Goal: Information Seeking & Learning: Understand process/instructions

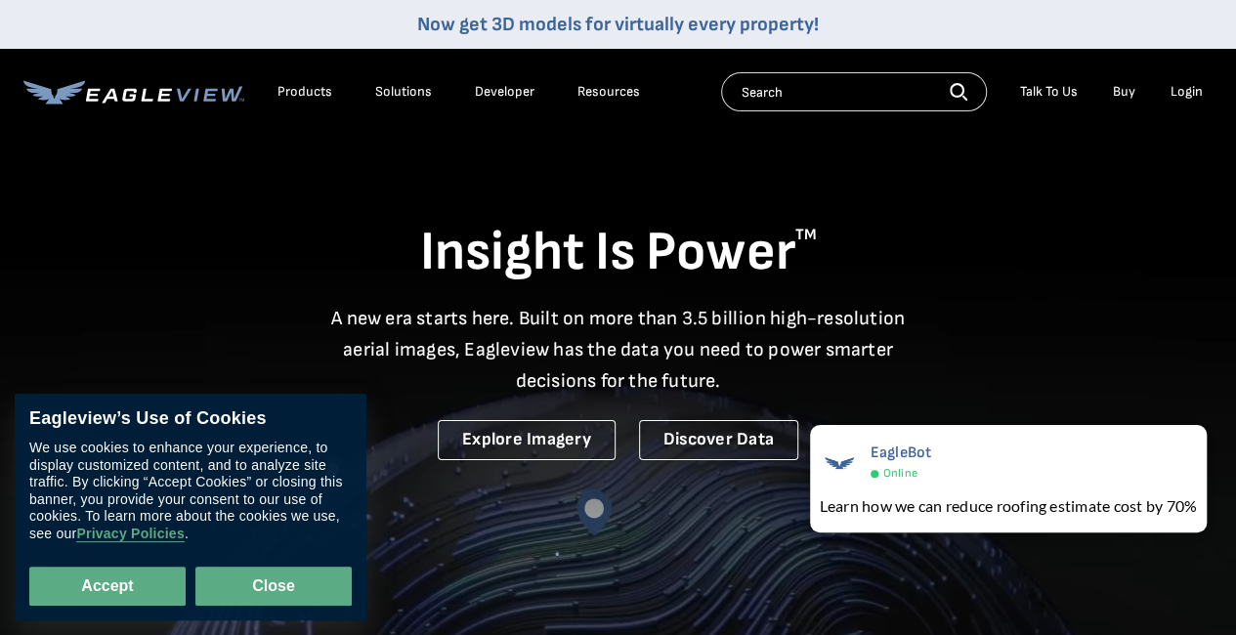
click at [268, 570] on button "Close" at bounding box center [273, 586] width 156 height 39
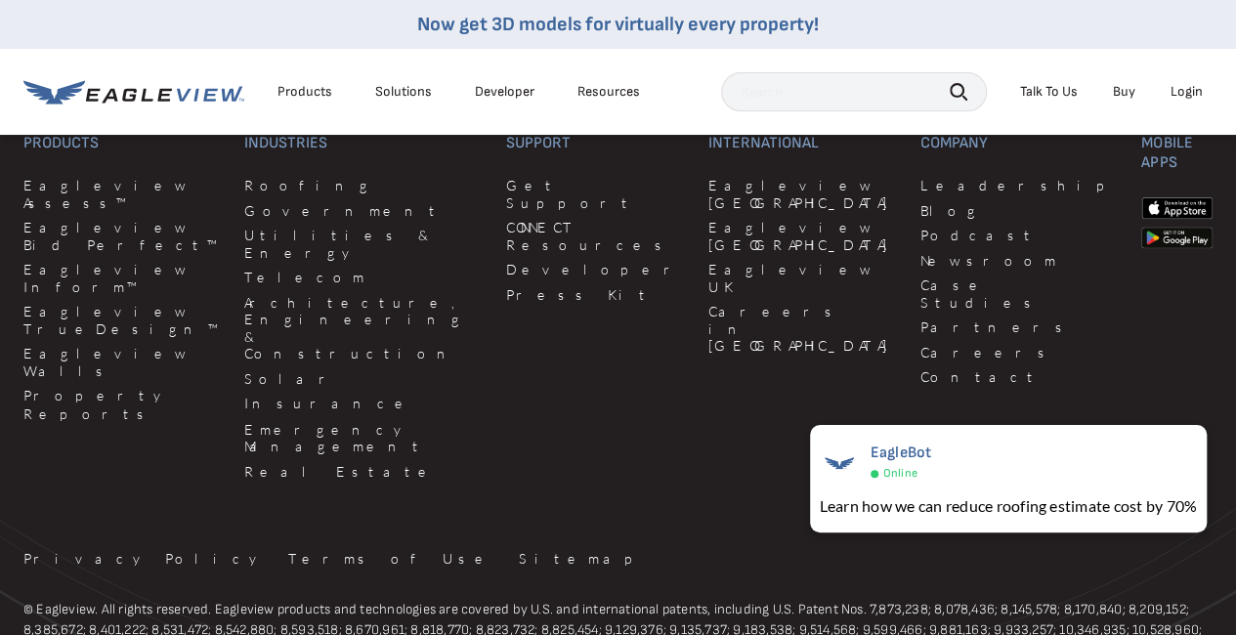
scroll to position [5150, 0]
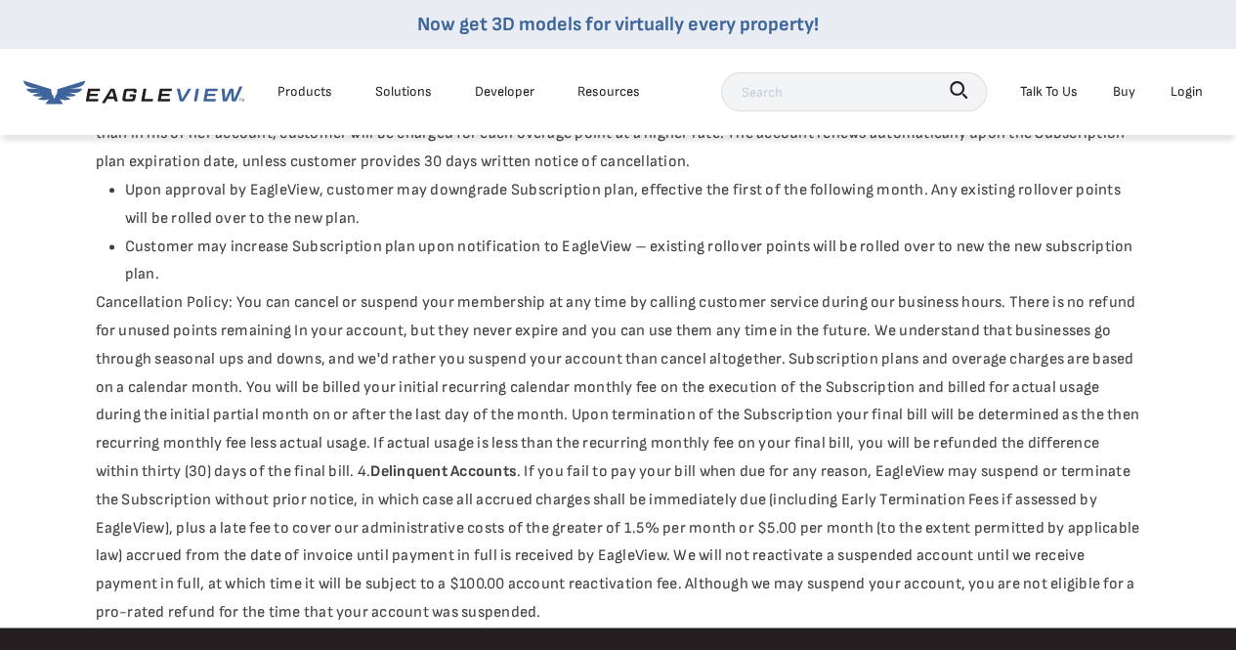
scroll to position [1177, 0]
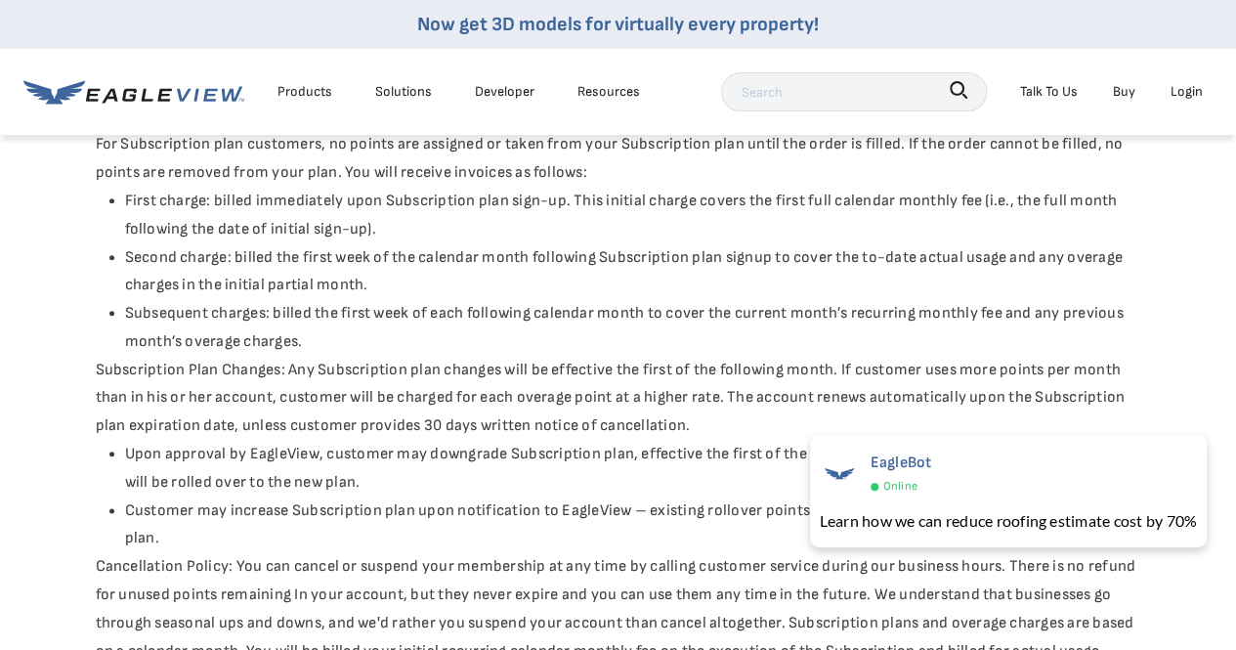
scroll to position [907, 0]
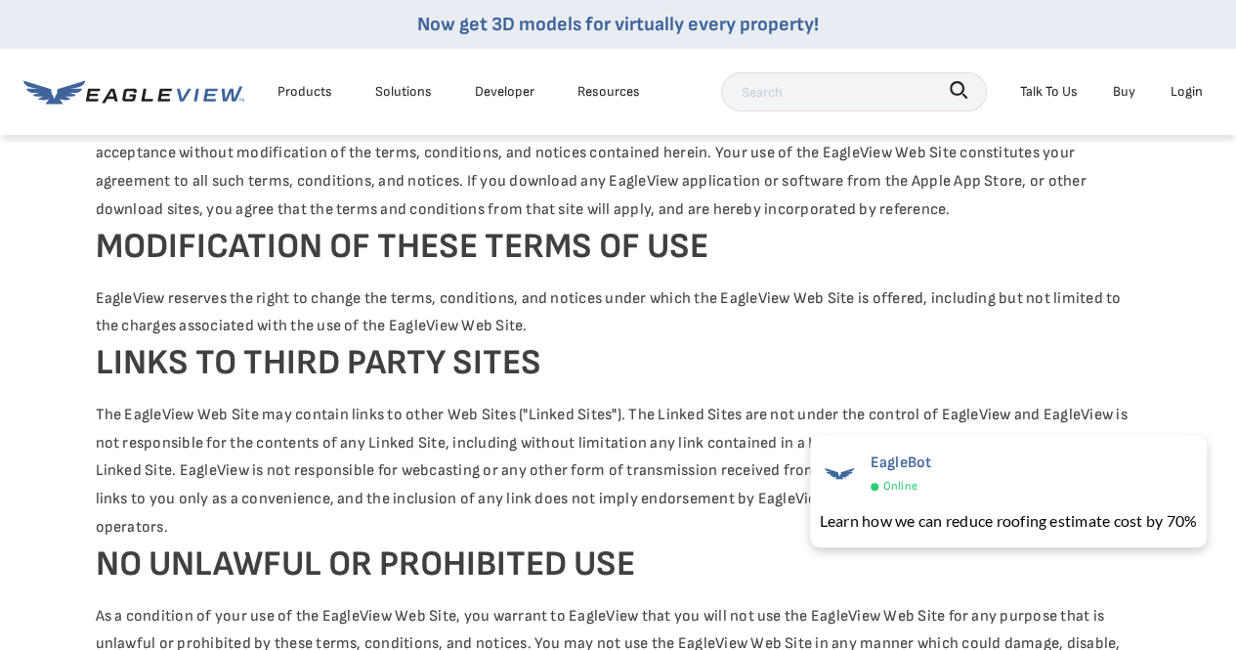
scroll to position [18, 0]
